Goal: Task Accomplishment & Management: Complete application form

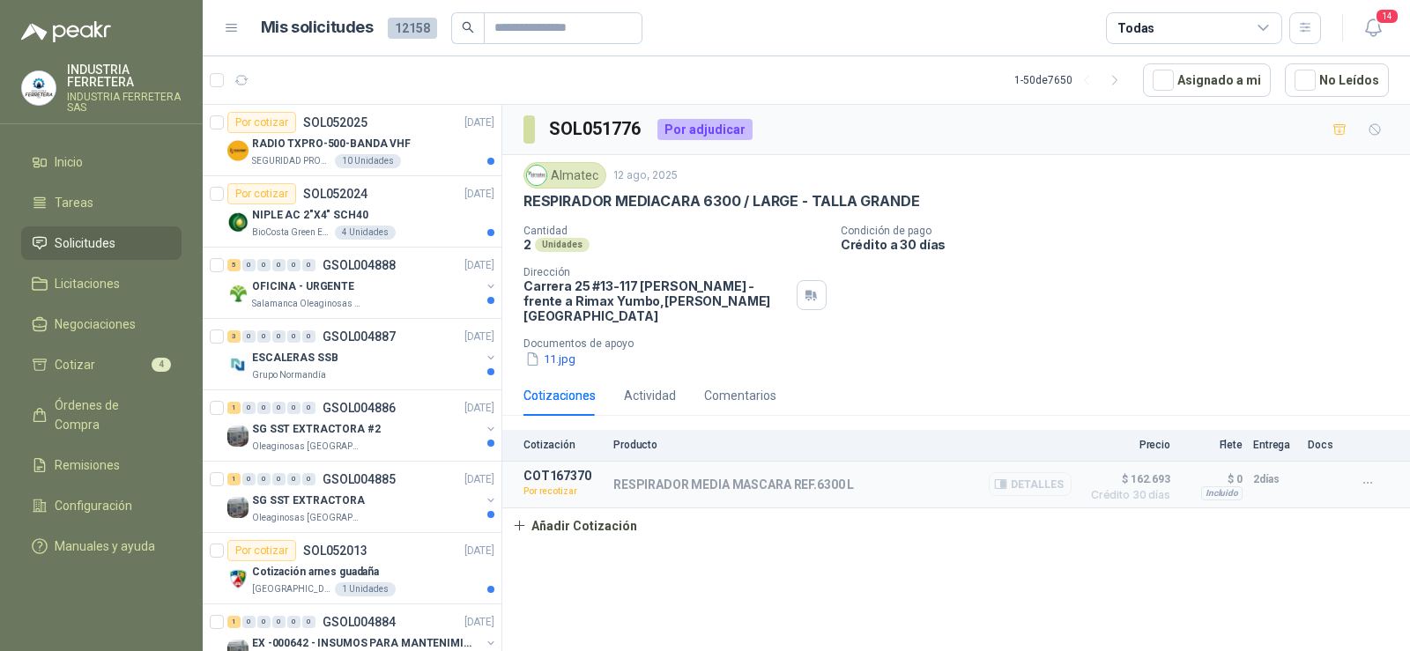
click at [1024, 472] on button "Detalles" at bounding box center [1030, 484] width 83 height 24
click at [569, 350] on button "11.jpg" at bounding box center [551, 359] width 54 height 19
click at [1026, 472] on button "Detalles" at bounding box center [1030, 484] width 83 height 24
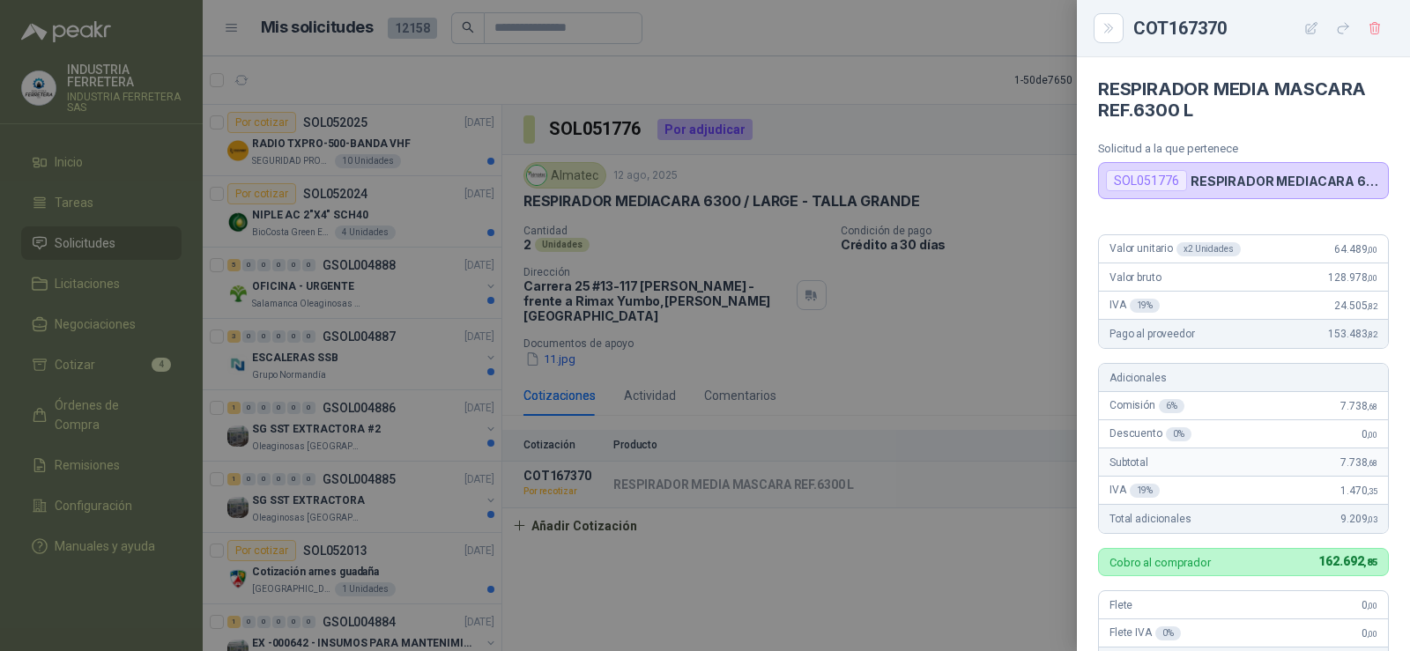
click at [1002, 293] on div at bounding box center [705, 325] width 1410 height 651
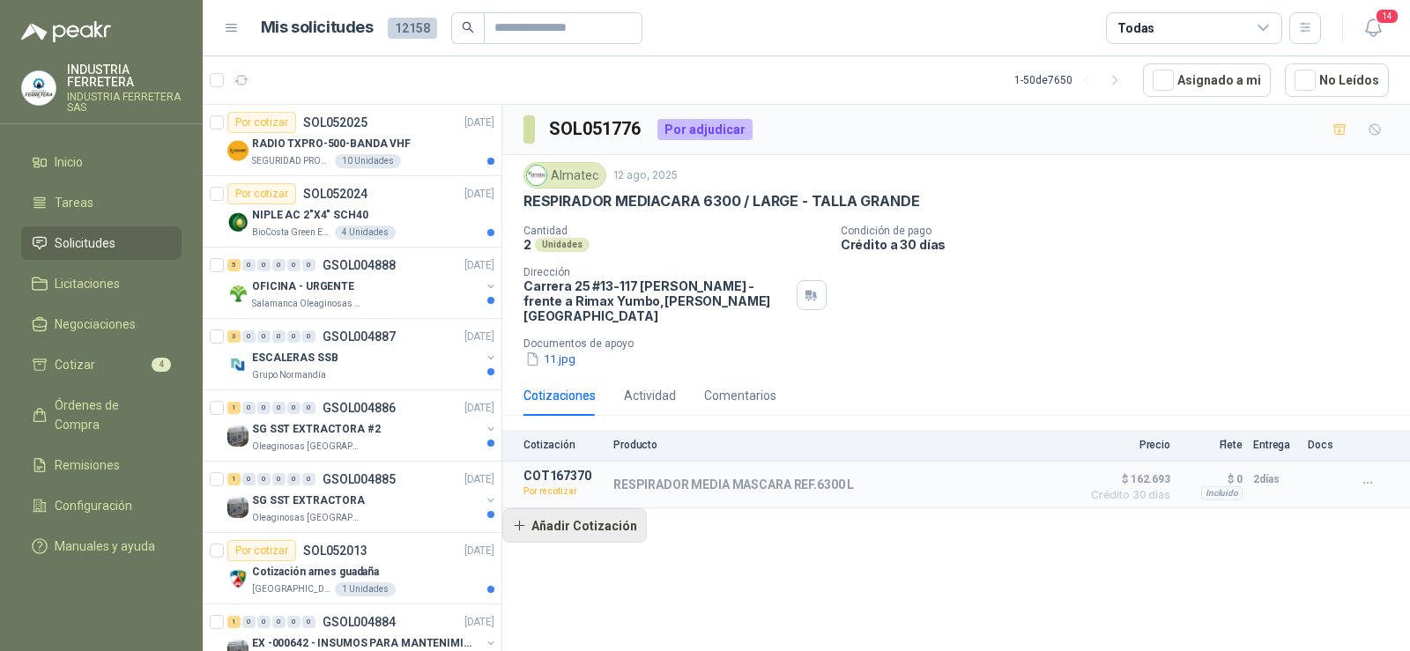
click at [561, 513] on button "Añadir Cotización" at bounding box center [574, 526] width 145 height 35
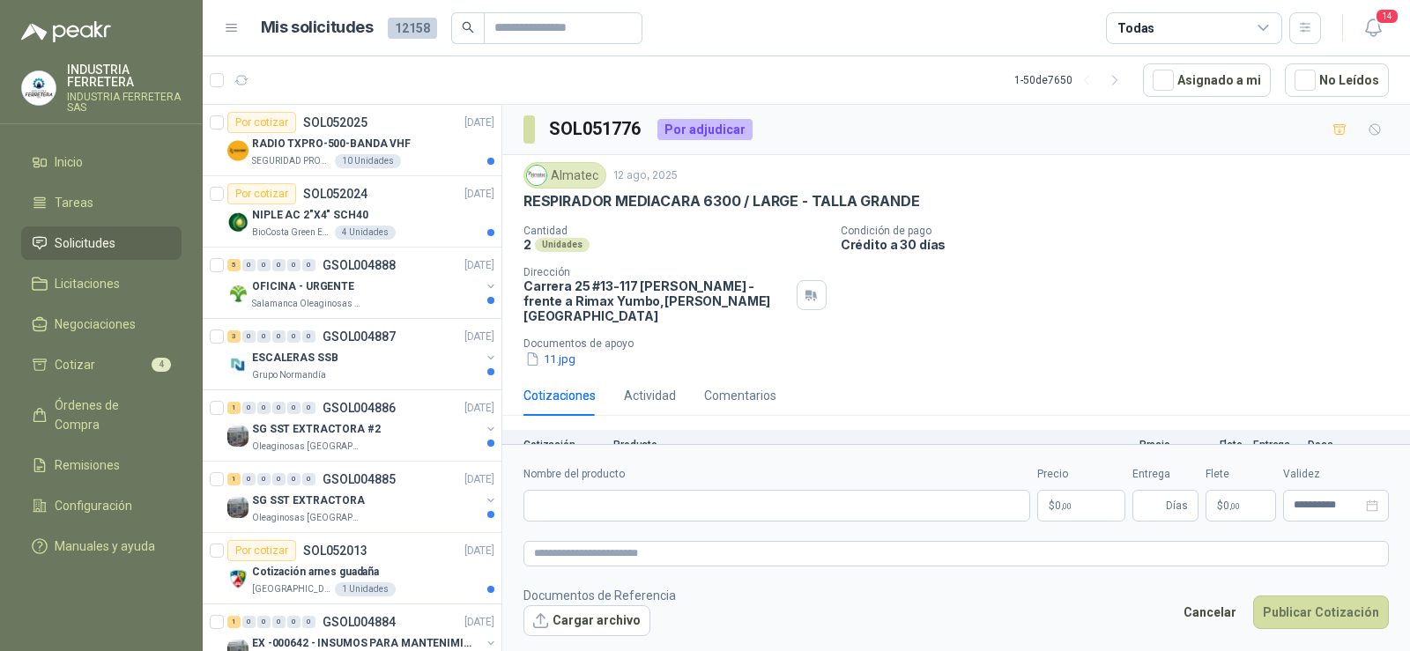
scroll to position [50, 0]
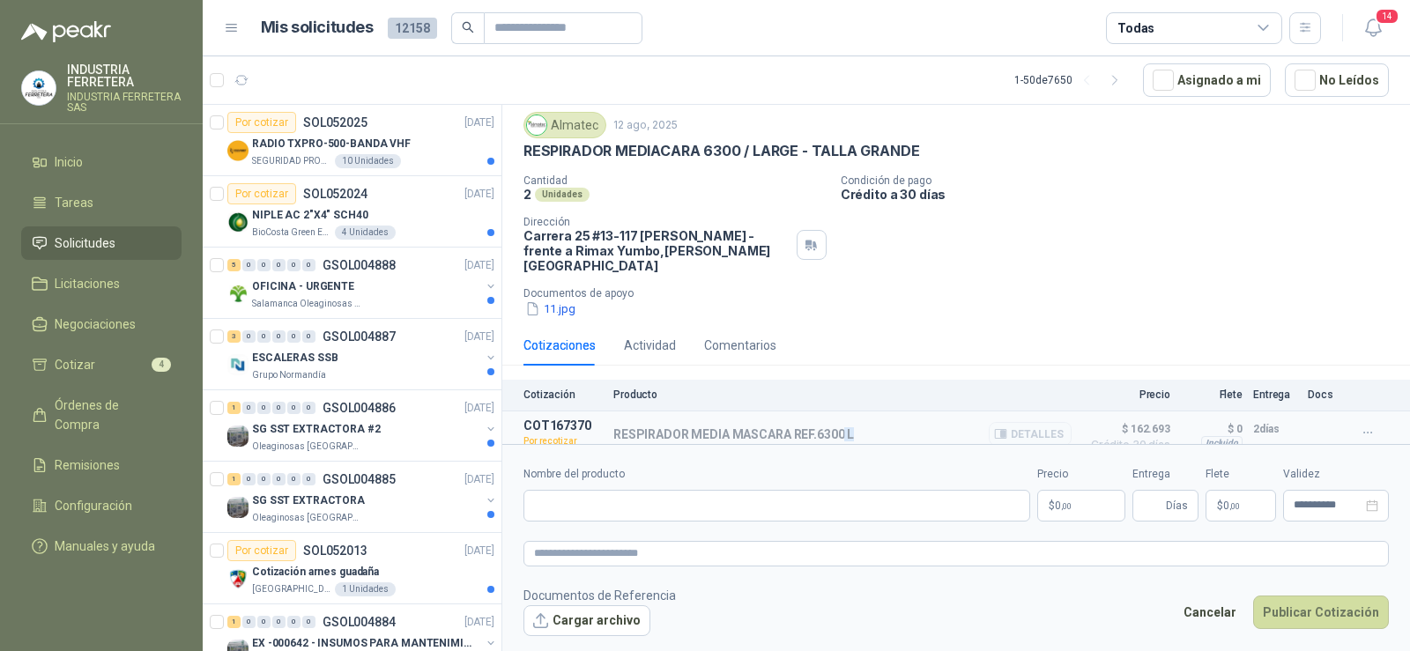
drag, startPoint x: 852, startPoint y: 423, endPoint x: 843, endPoint y: 423, distance: 9.7
click at [843, 423] on div "RESPIRADOR MEDIA MASCARA REF.6300 L Detalles" at bounding box center [842, 435] width 458 height 32
click at [619, 500] on input "Nombre del producto" at bounding box center [777, 506] width 507 height 32
paste input "**********"
type input "**********"
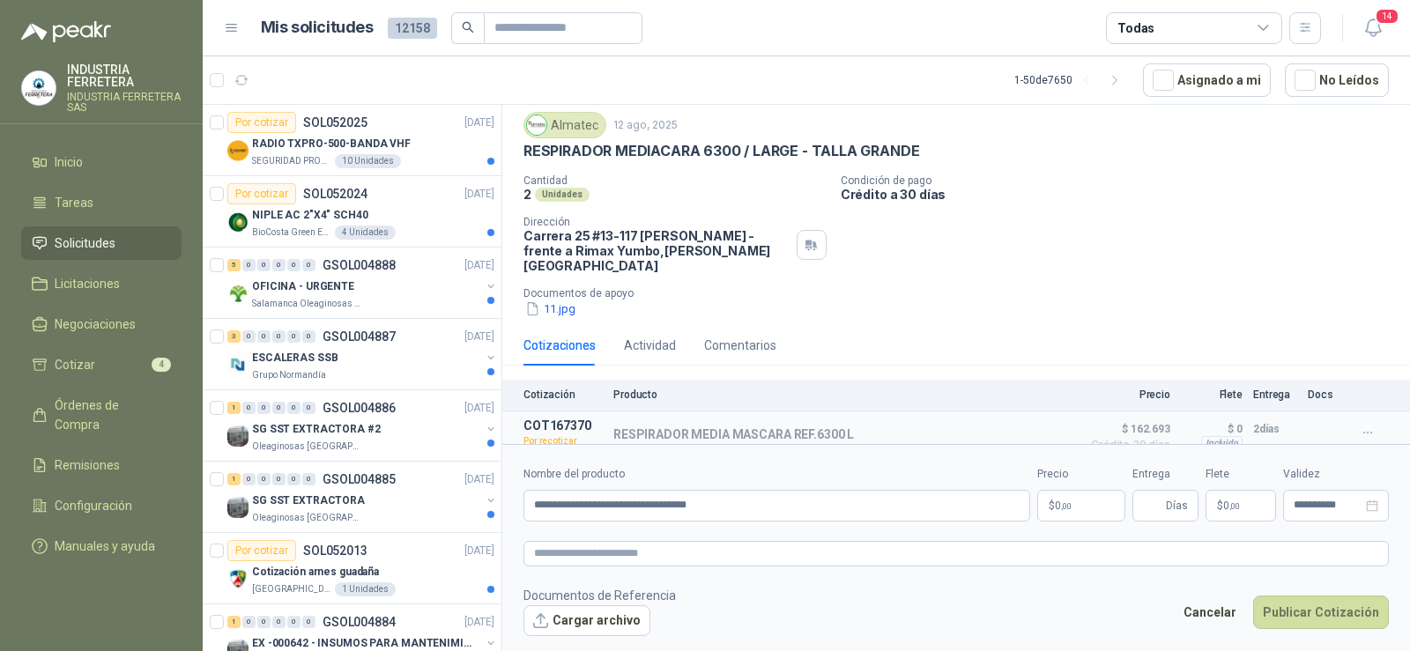
click at [1089, 502] on body "INDUSTRIA FERRETERA INDUSTRIA FERRETERA SAS Inicio Tareas Solicitudes Licitacio…" at bounding box center [705, 325] width 1410 height 651
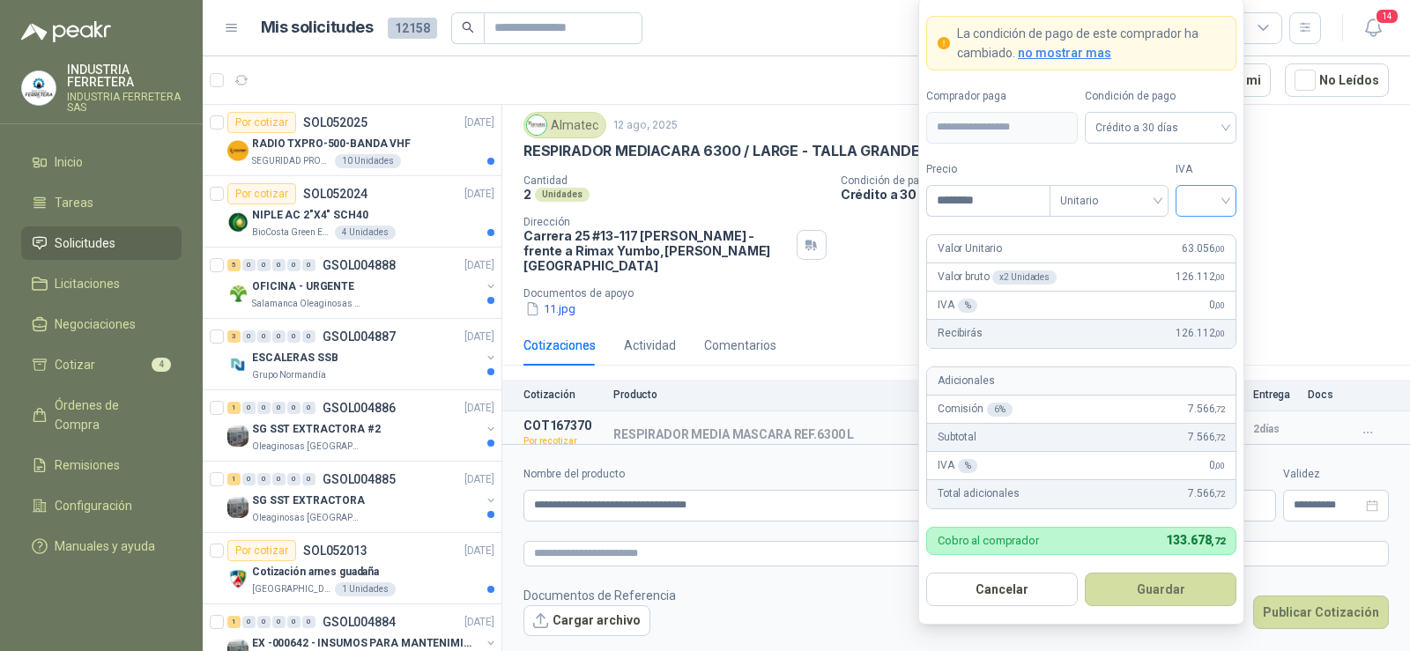
type input "********"
click at [1206, 199] on input "search" at bounding box center [1206, 199] width 40 height 26
click at [1196, 234] on div "19%" at bounding box center [1206, 236] width 33 height 19
click at [1162, 587] on button "Guardar" at bounding box center [1161, 589] width 152 height 33
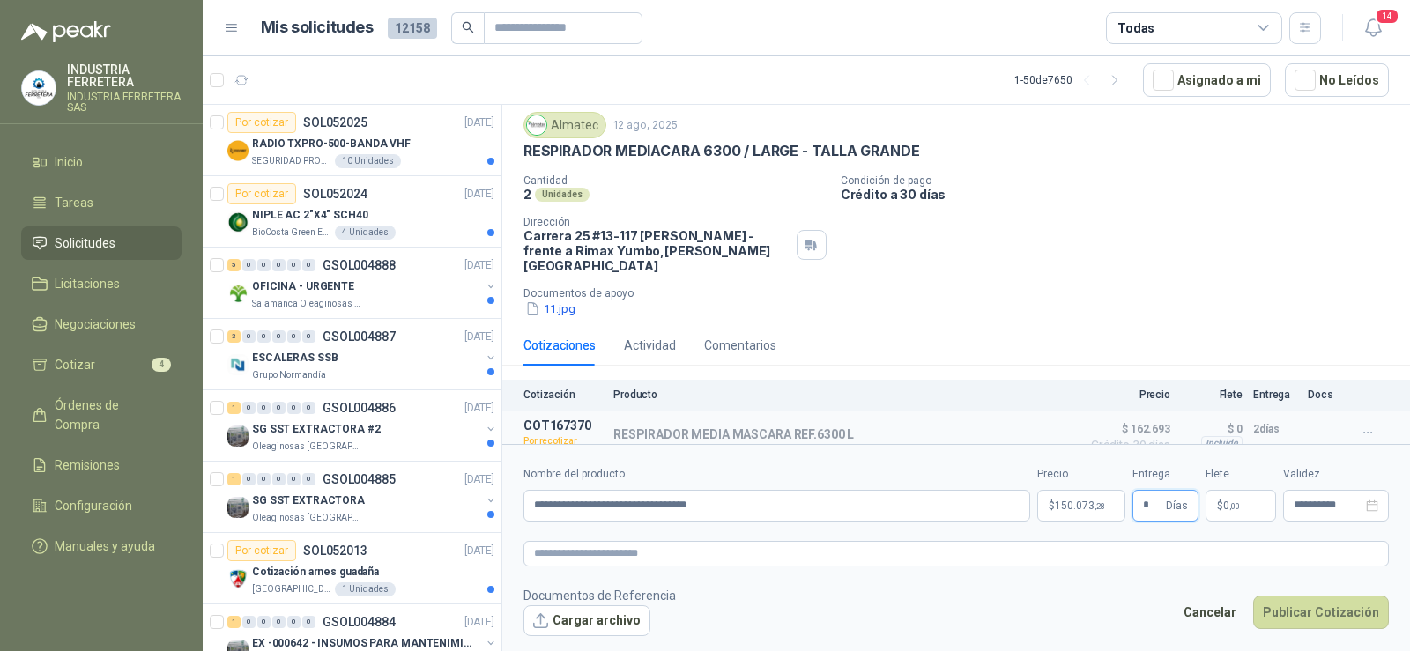
type input "*"
click at [1239, 507] on span ",00" at bounding box center [1234, 506] width 11 height 10
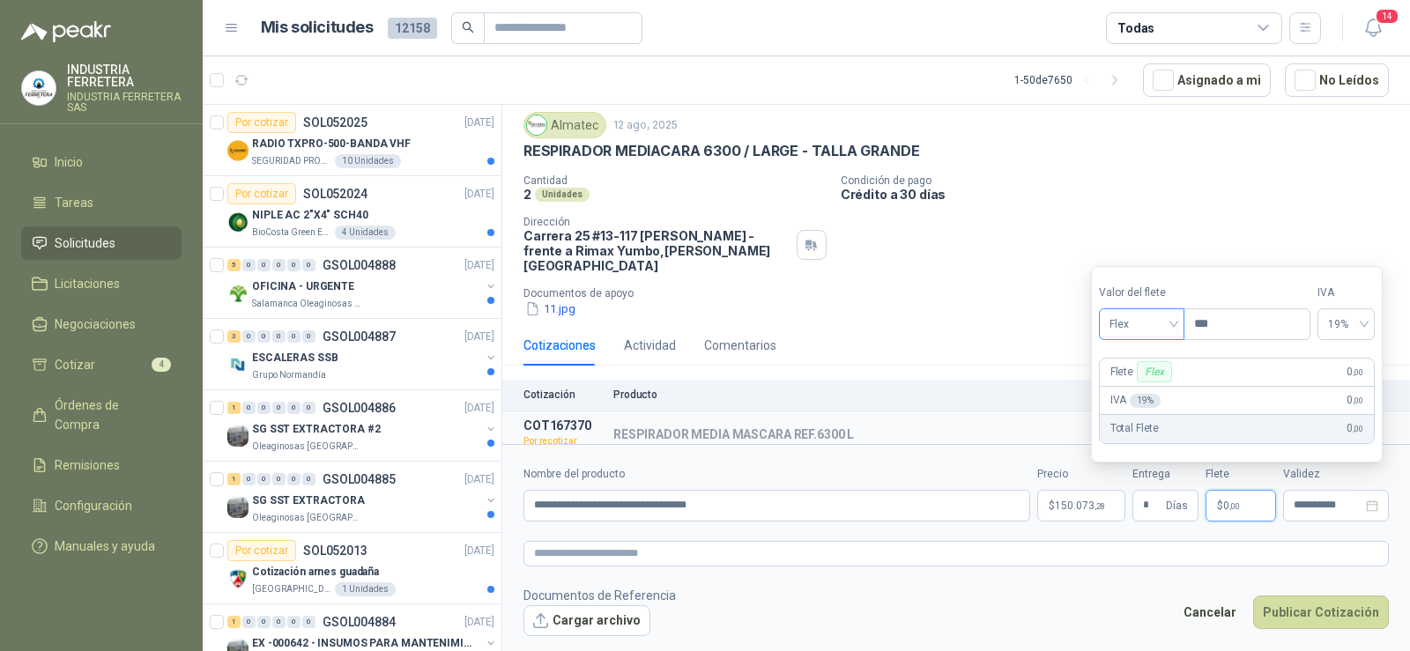
click at [1143, 324] on span "Flex" at bounding box center [1142, 324] width 64 height 26
click at [1135, 394] on div "Incluido" at bounding box center [1143, 389] width 61 height 19
click at [1304, 614] on button "Publicar Cotización" at bounding box center [1321, 612] width 136 height 33
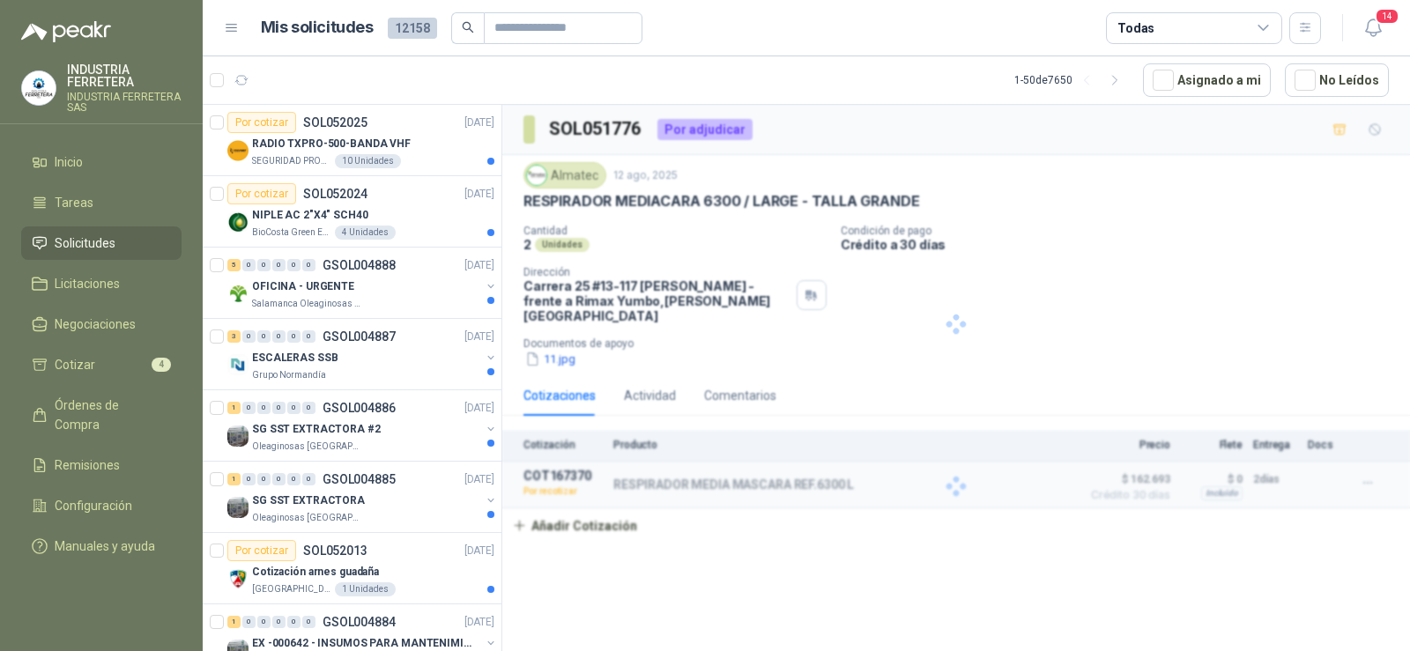
scroll to position [0, 0]
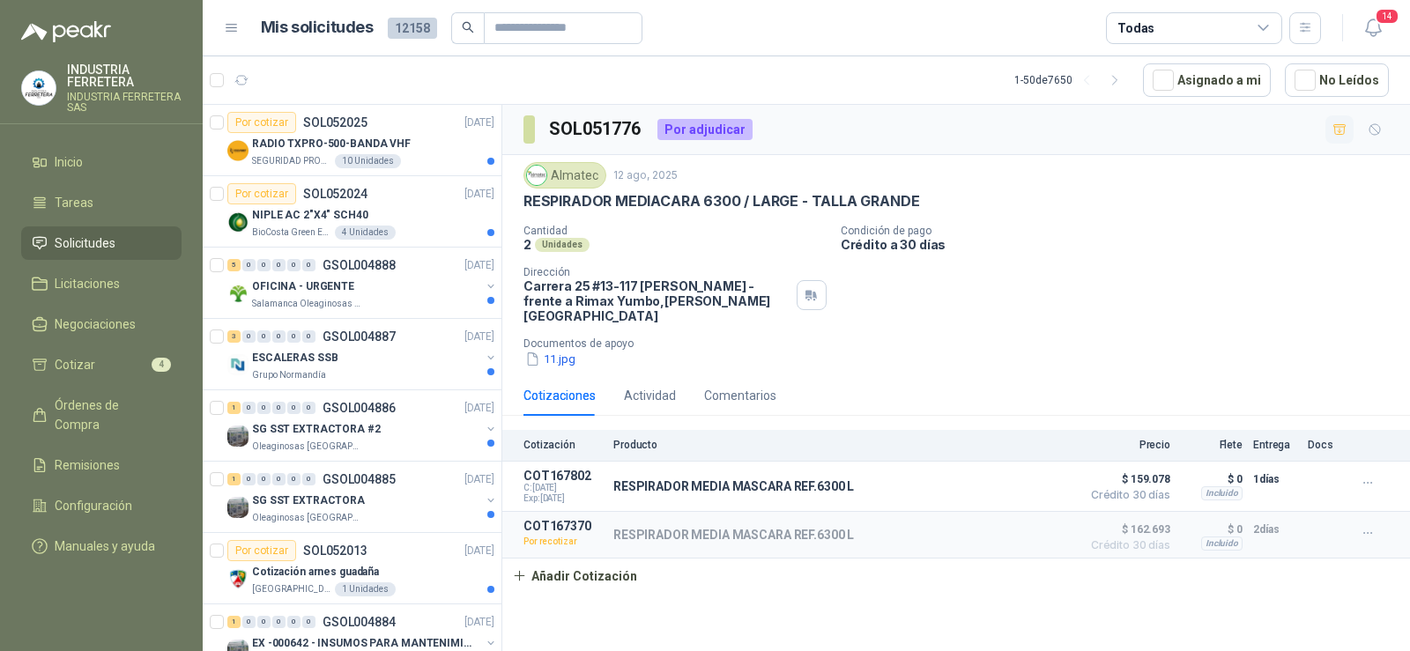
click at [1337, 130] on icon "button" at bounding box center [1340, 130] width 15 height 15
click at [117, 365] on li "Cotizar 5" at bounding box center [101, 364] width 139 height 19
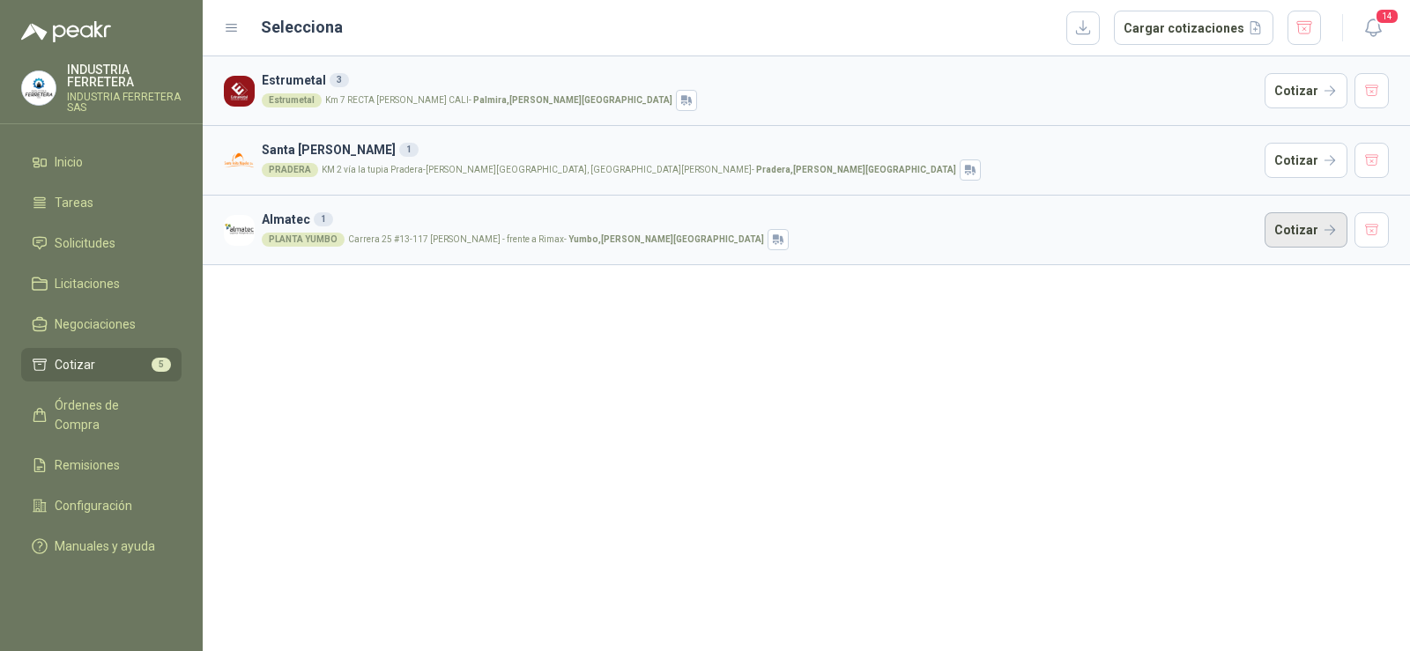
click at [1288, 230] on button "Cotizar" at bounding box center [1306, 229] width 83 height 35
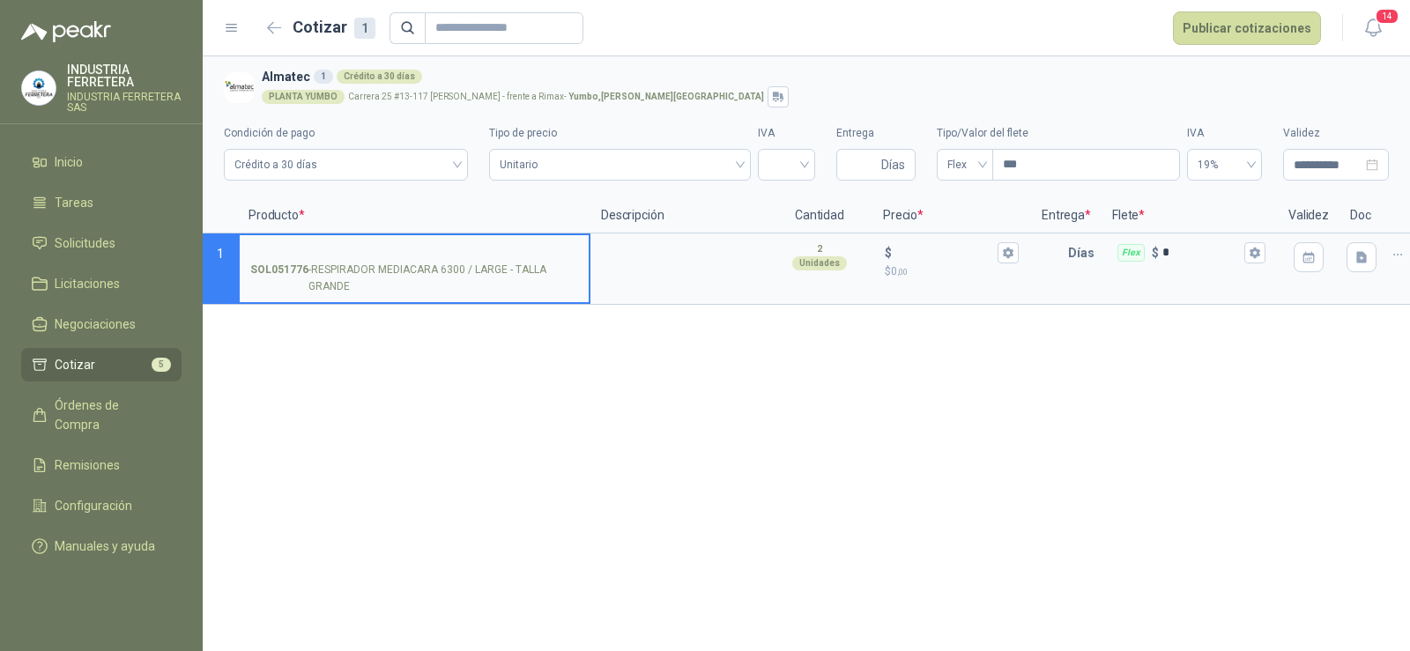
click at [345, 251] on input "SOL051776 - RESPIRADOR MEDIACARA 6300 / LARGE - TALLA GRANDE" at bounding box center [414, 253] width 328 height 13
click at [562, 150] on input "search" at bounding box center [620, 163] width 240 height 26
click at [797, 156] on input "search" at bounding box center [787, 163] width 36 height 26
click at [770, 207] on div "19%" at bounding box center [786, 202] width 50 height 28
click at [883, 164] on span "Días" at bounding box center [893, 165] width 24 height 30
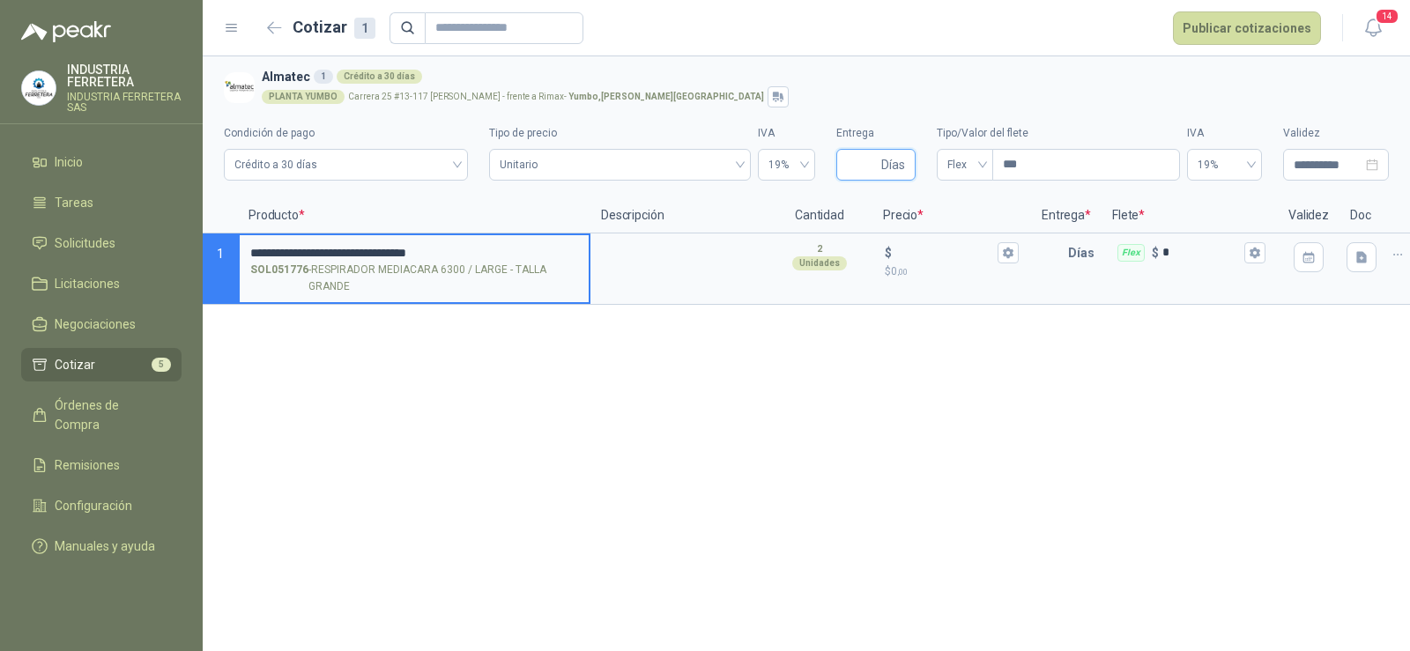
type input "*"
click at [836, 111] on div "**********" at bounding box center [806, 148] width 1165 height 80
click at [951, 165] on span "Flex" at bounding box center [964, 165] width 35 height 26
click at [959, 227] on div "Incluido" at bounding box center [965, 229] width 28 height 19
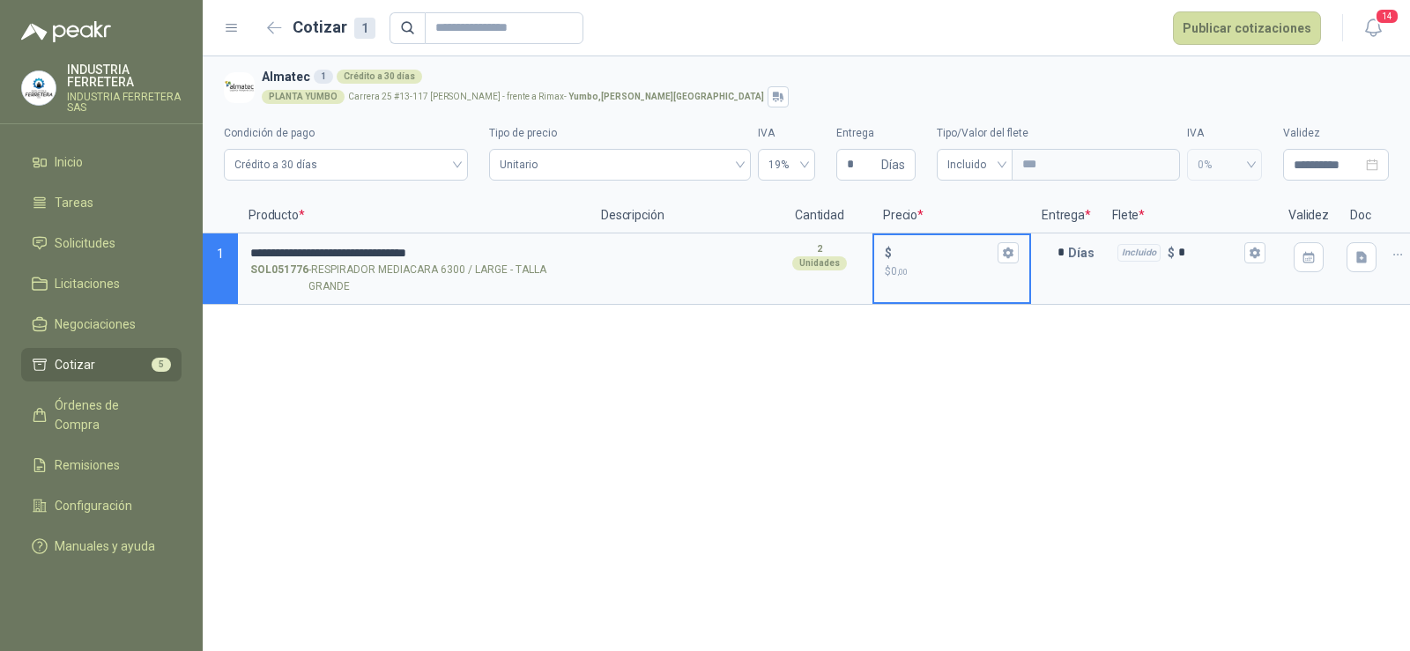
click at [910, 257] on input "$ $ 0 ,00" at bounding box center [944, 252] width 99 height 13
type input "******"
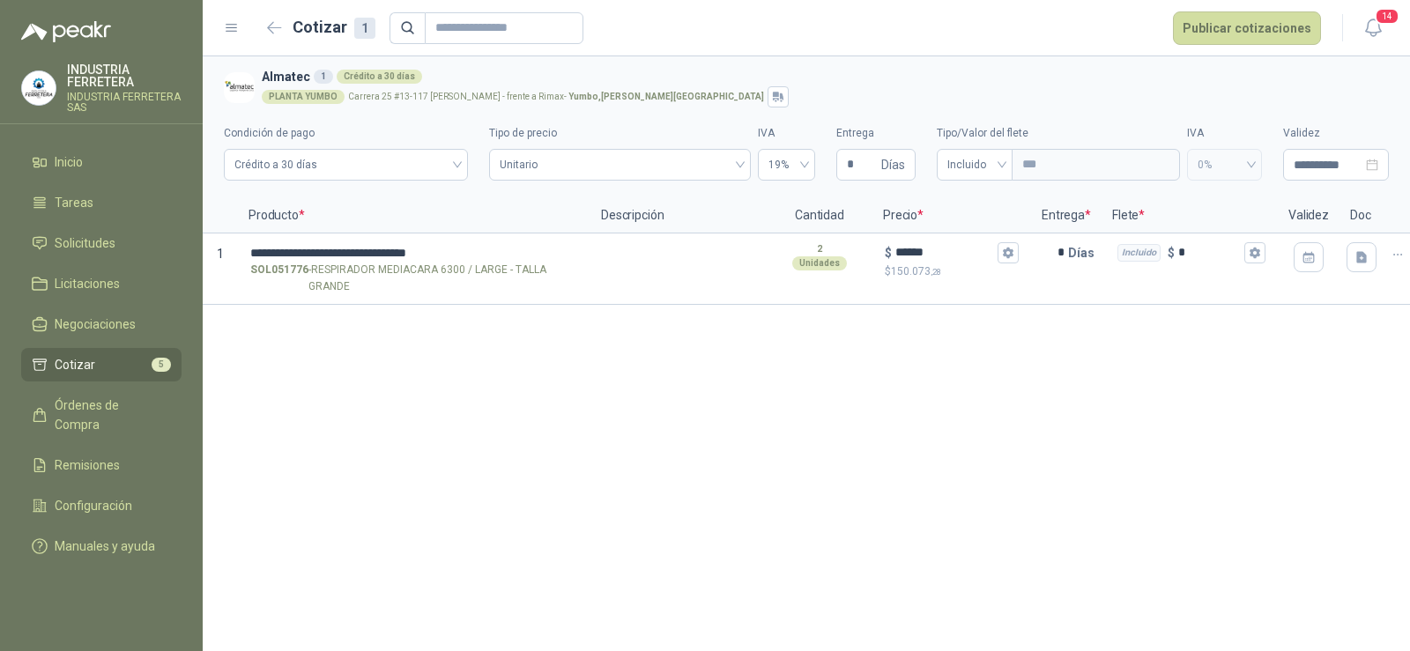
click at [1038, 437] on div "**********" at bounding box center [806, 353] width 1207 height 595
click at [1009, 255] on icon "button" at bounding box center [1008, 253] width 10 height 11
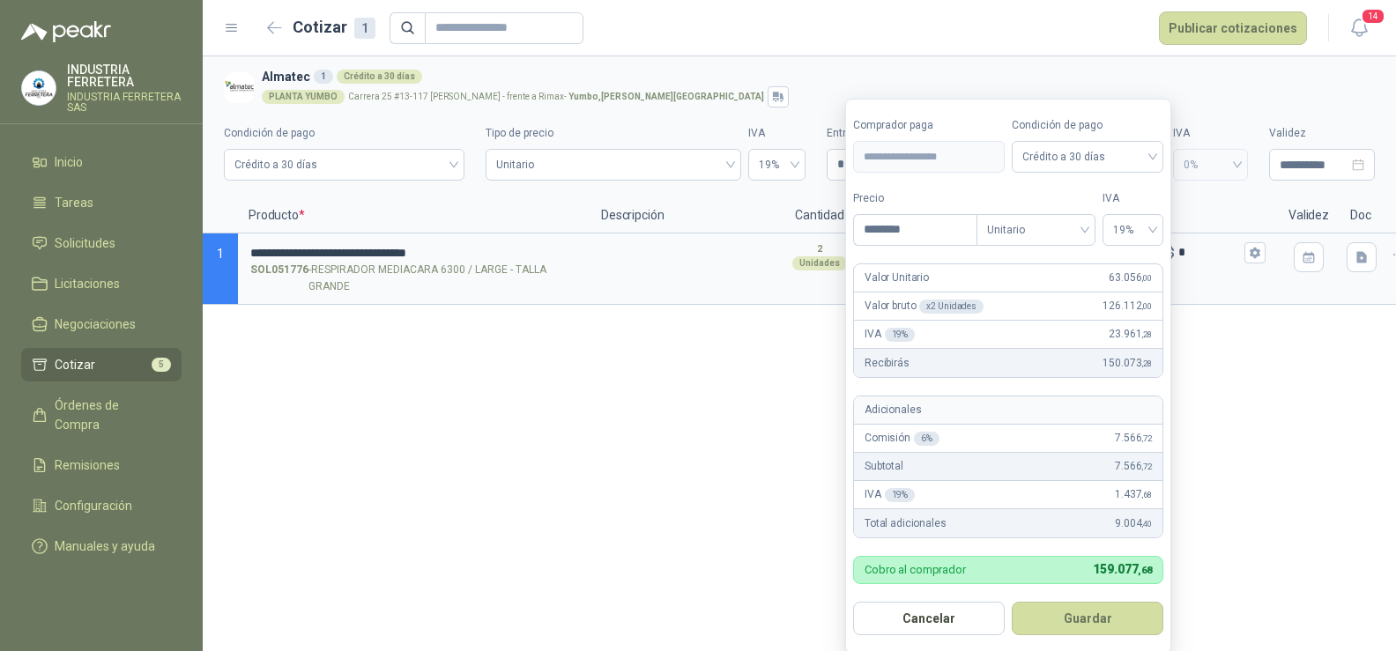
click at [743, 443] on div "**********" at bounding box center [799, 353] width 1193 height 595
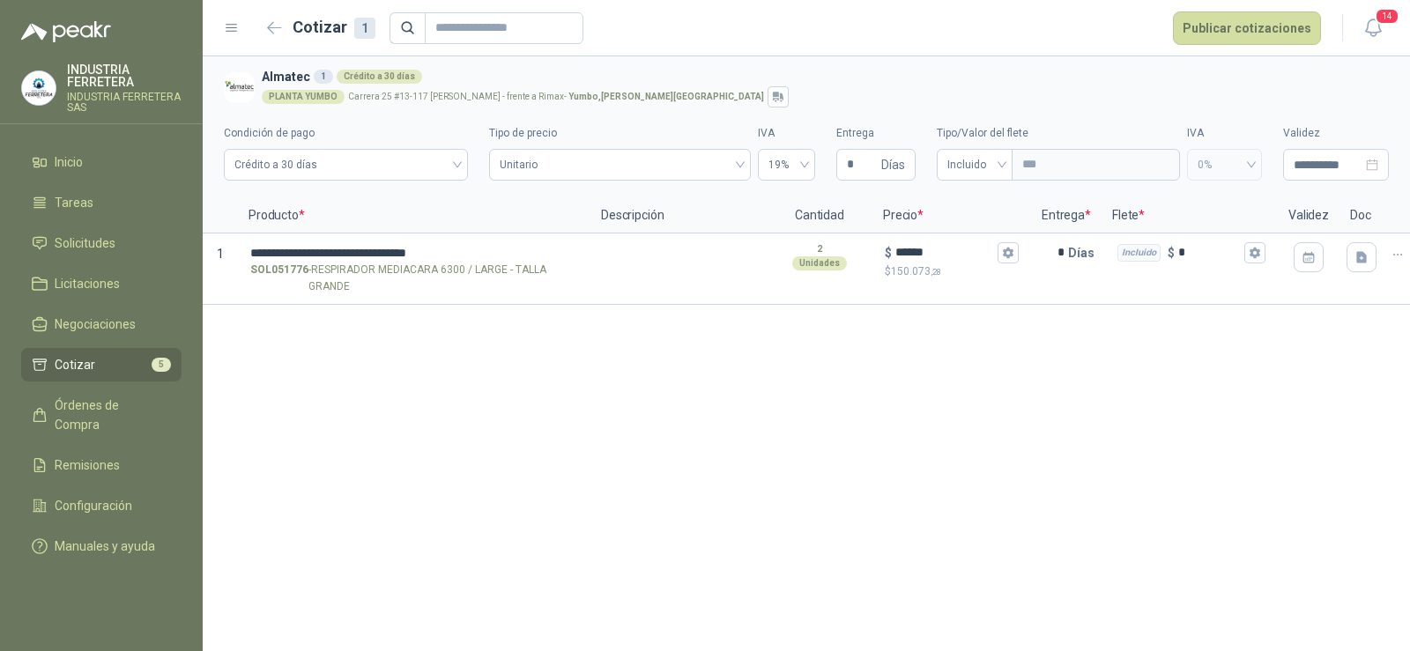
click at [1073, 422] on div "**********" at bounding box center [806, 353] width 1207 height 595
click at [1222, 20] on button "Publicar cotizaciones" at bounding box center [1247, 27] width 148 height 33
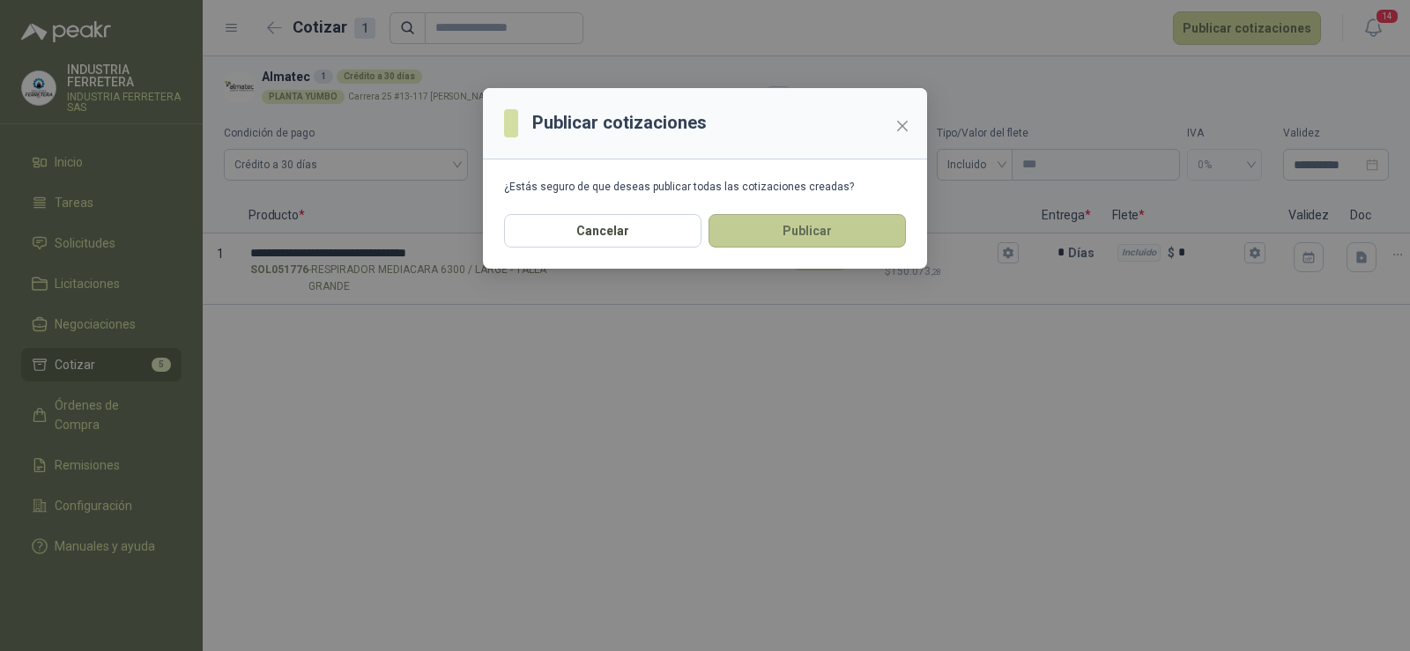
click at [803, 239] on button "Publicar" at bounding box center [807, 230] width 197 height 33
